Goal: Browse casually: Explore the website without a specific task or goal

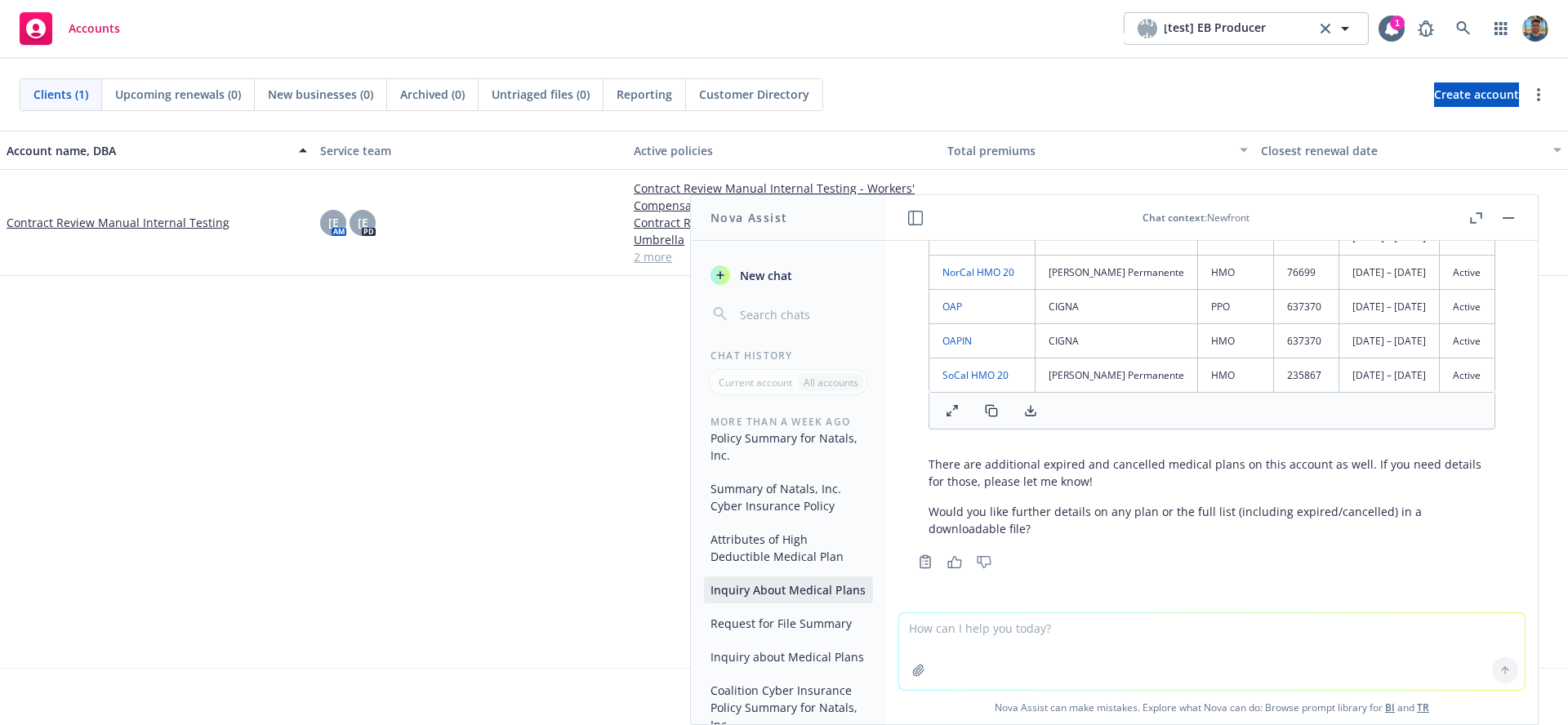
scroll to position [212, 0]
